Goal: Information Seeking & Learning: Find specific fact

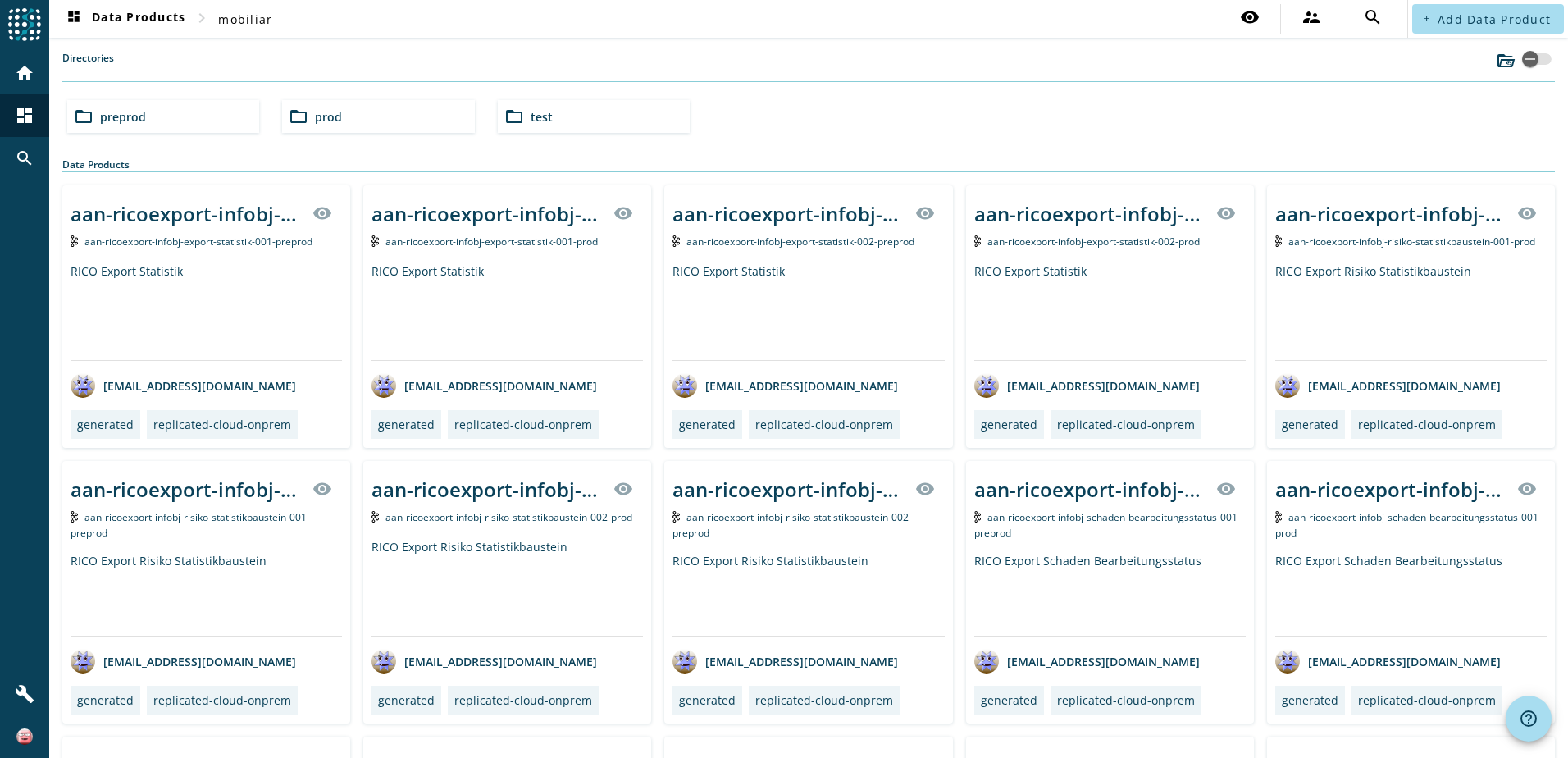
click at [336, 121] on span "prod" at bounding box center [328, 117] width 27 height 16
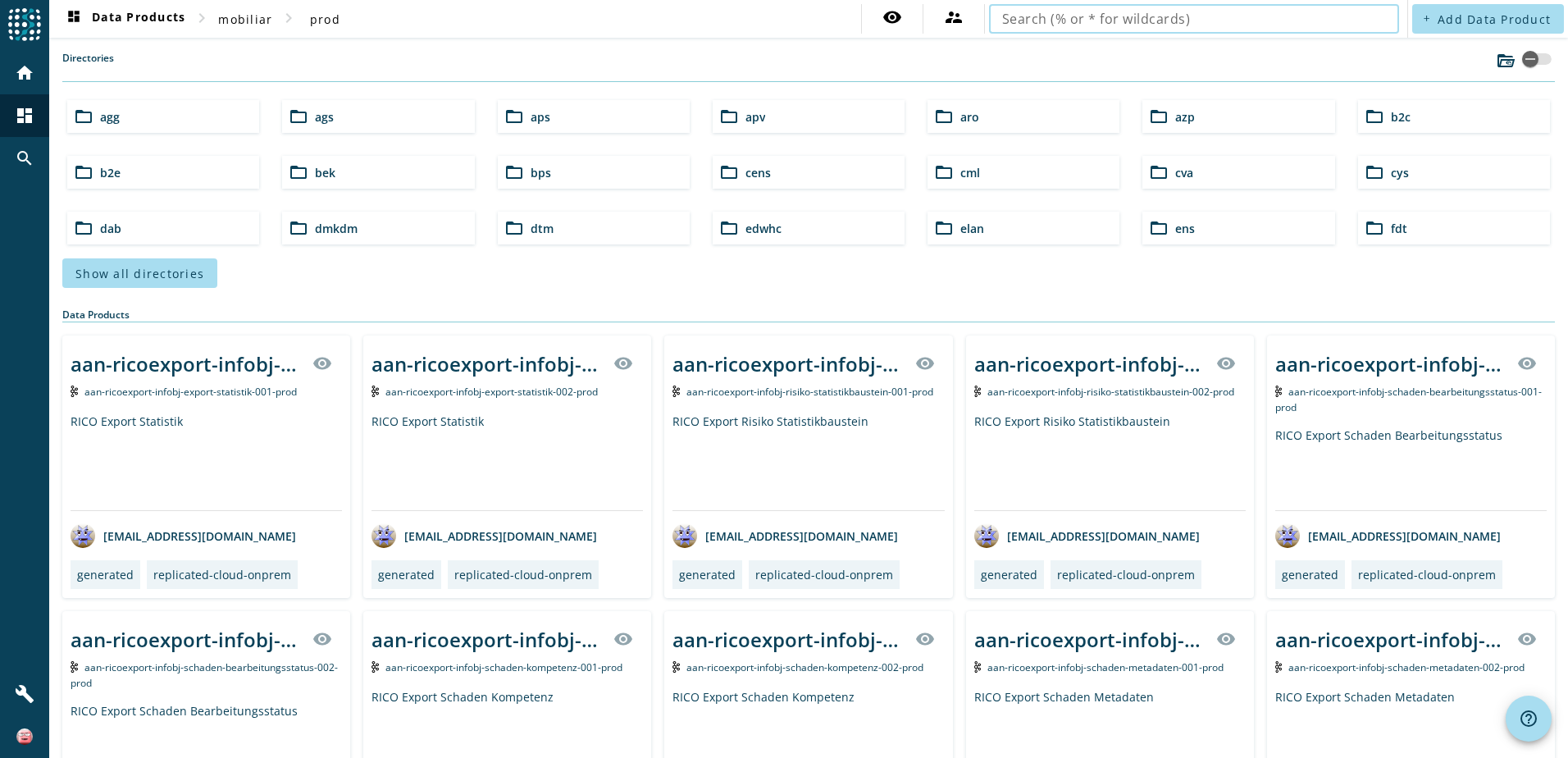
click at [1030, 25] on input "text" at bounding box center [1193, 19] width 384 height 20
type input "vpv-vertrag-infobj"
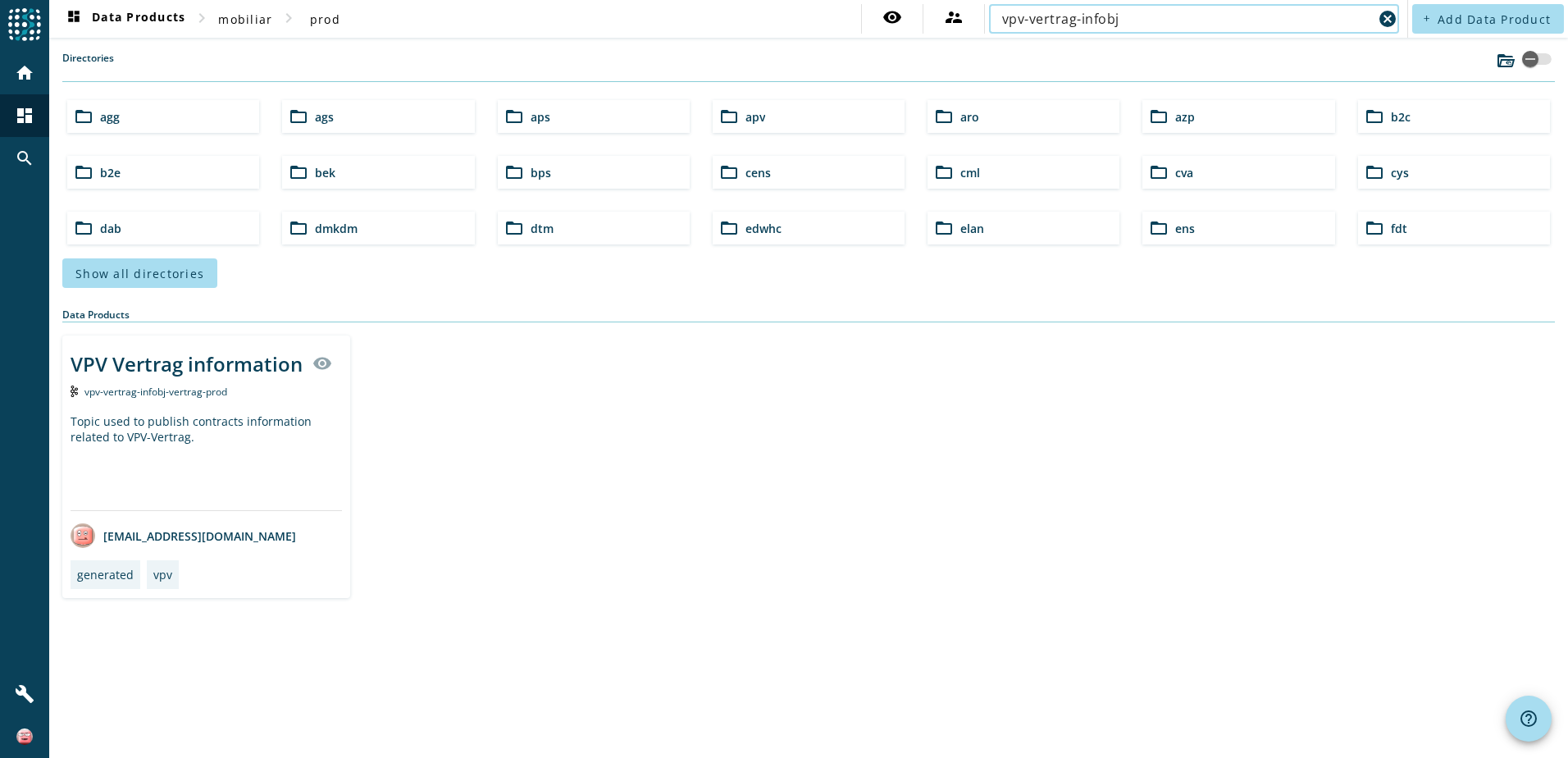
click at [190, 389] on div "VPV Vertrag information visibility vpv-vertrag-infobj-vertrag-prod Topic used t…" at bounding box center [206, 466] width 288 height 263
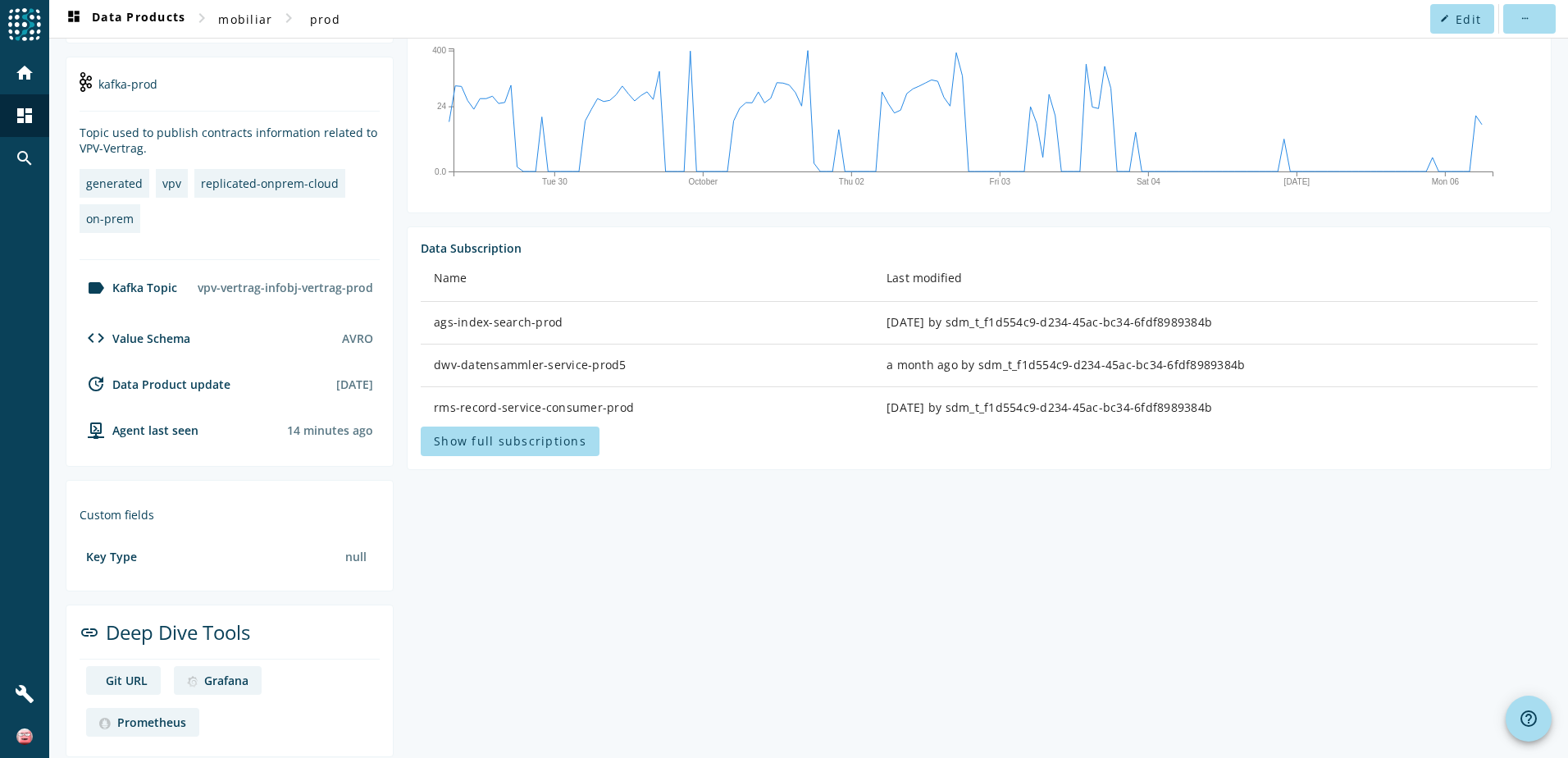
scroll to position [348, 0]
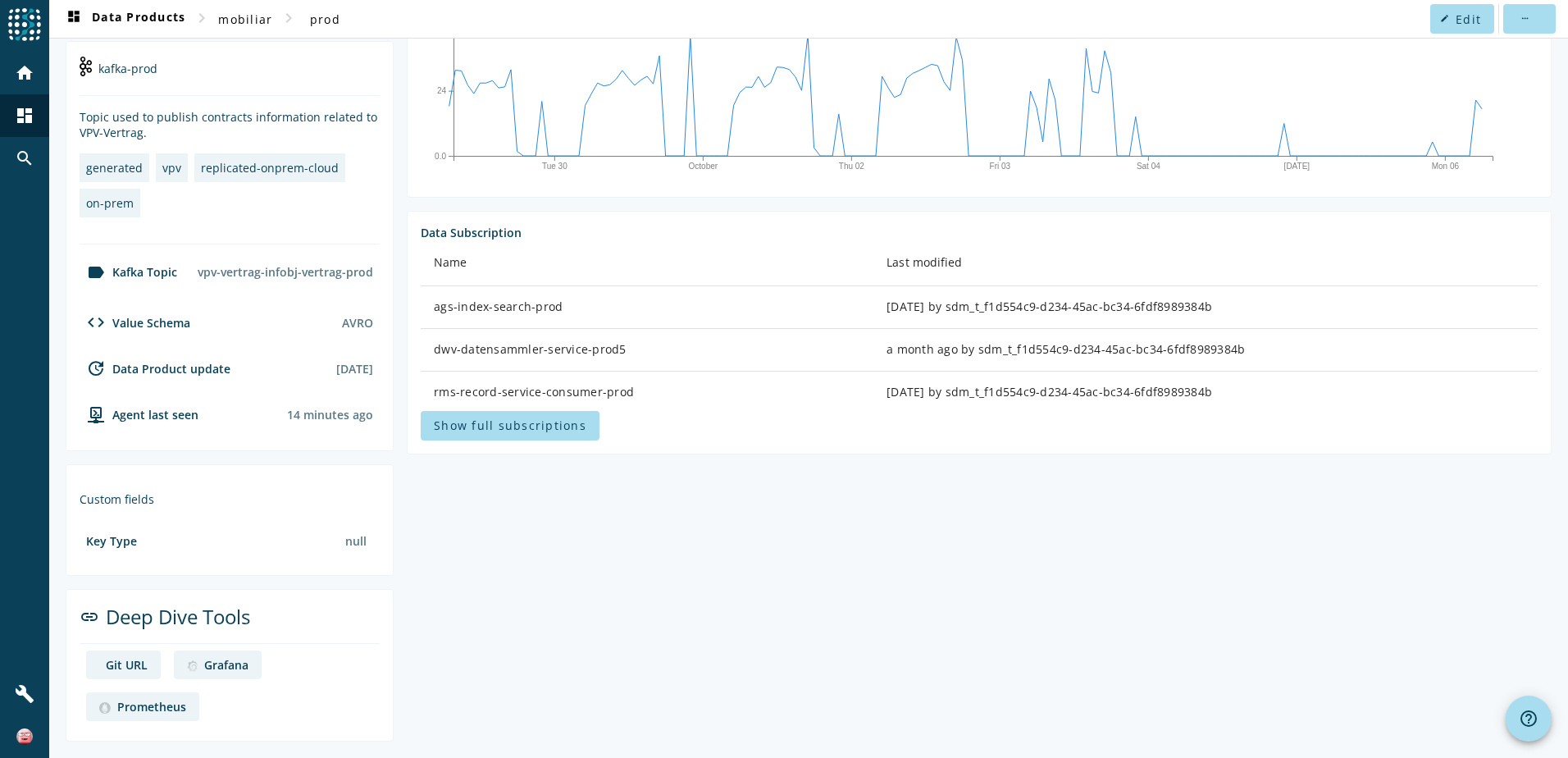
click at [126, 664] on div "Git URL" at bounding box center [127, 665] width 42 height 16
